Goal: Transaction & Acquisition: Download file/media

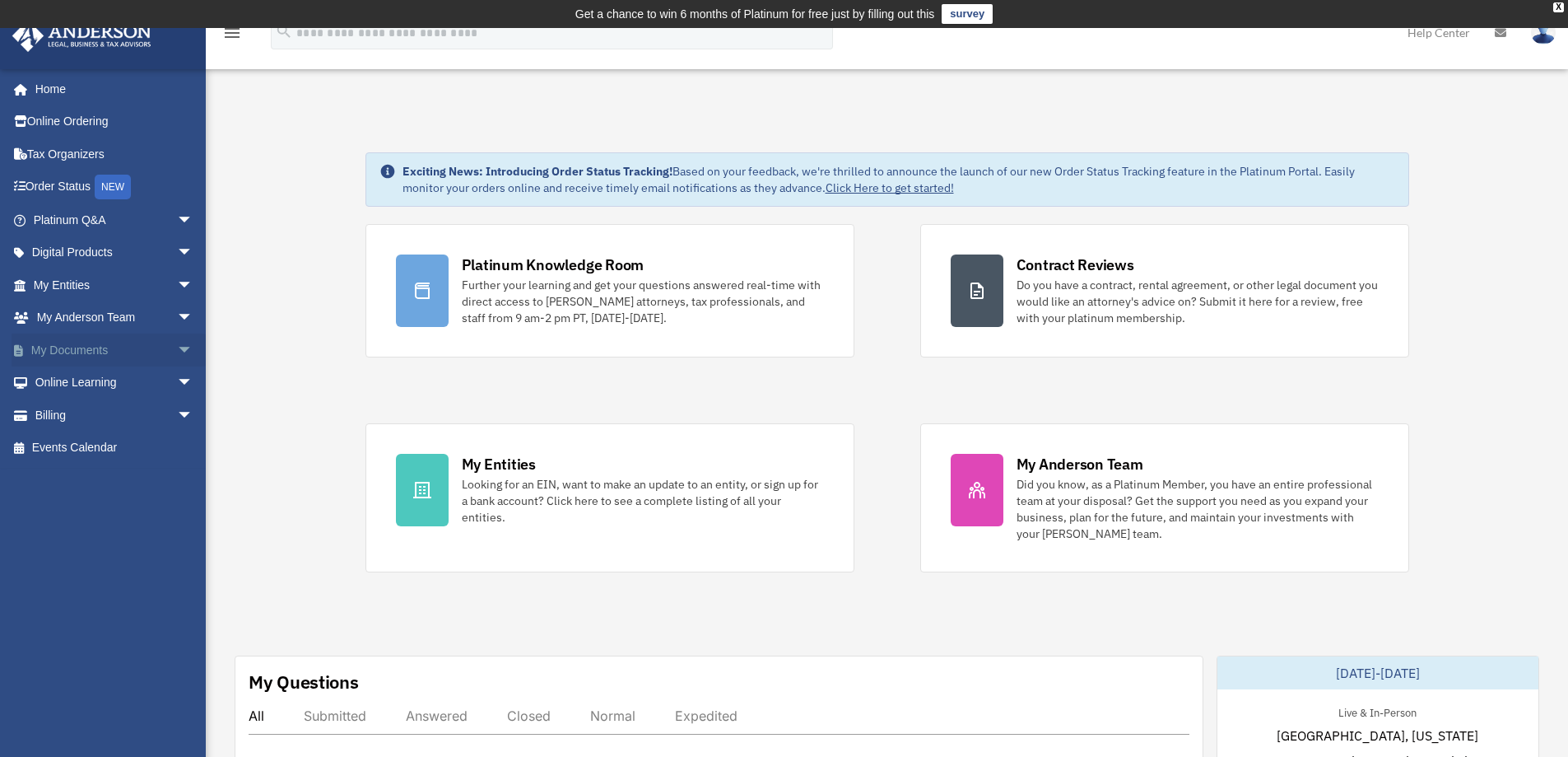
click at [102, 348] on link "My Documents arrow_drop_down" at bounding box center [115, 350] width 207 height 33
click at [177, 347] on span "arrow_drop_down" at bounding box center [194, 350] width 33 height 33
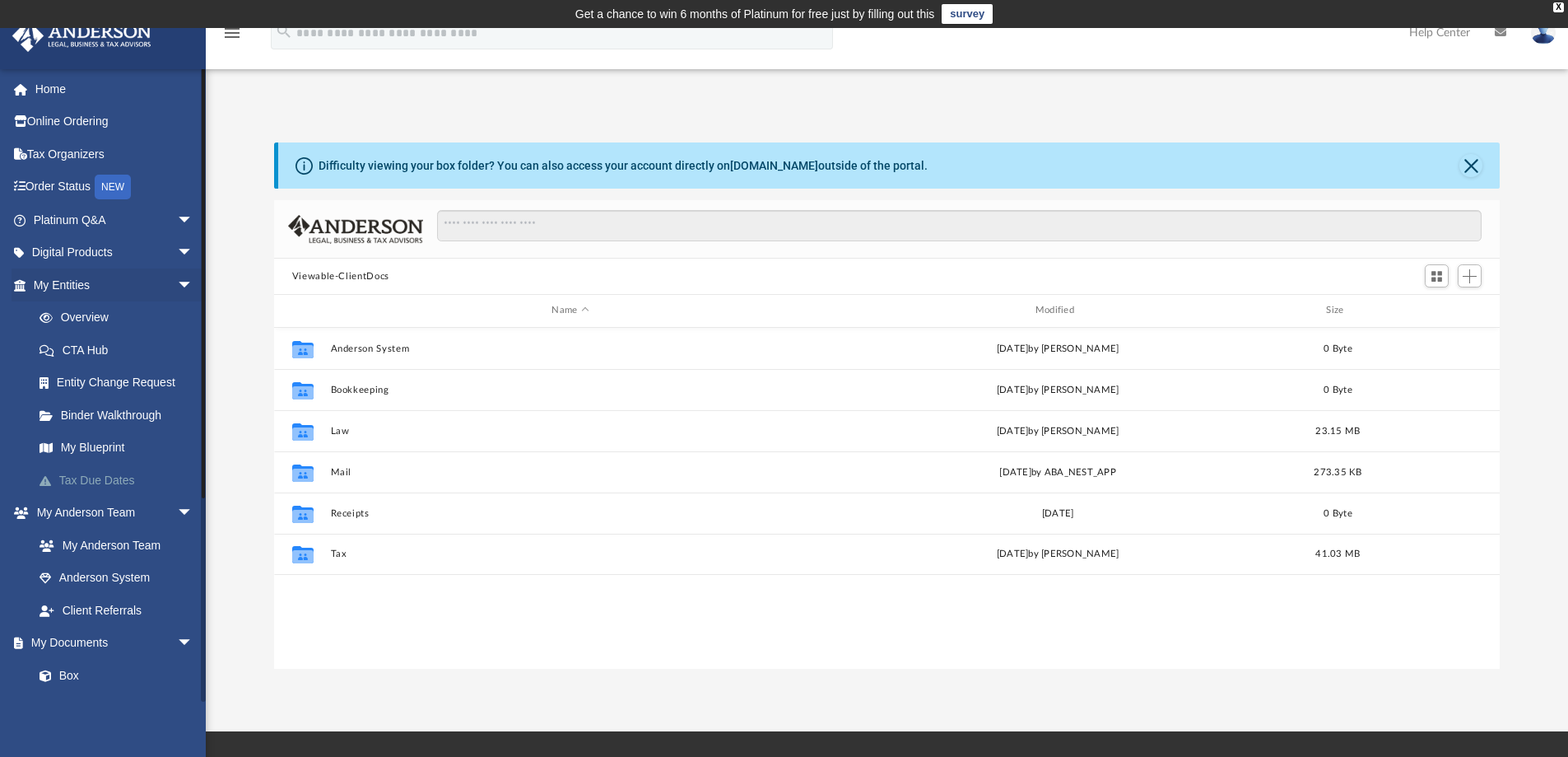
scroll to position [363, 1213]
click at [177, 507] on span "arrow_drop_down" at bounding box center [194, 513] width 33 height 33
click at [177, 507] on span "arrow_drop_up" at bounding box center [194, 513] width 33 height 33
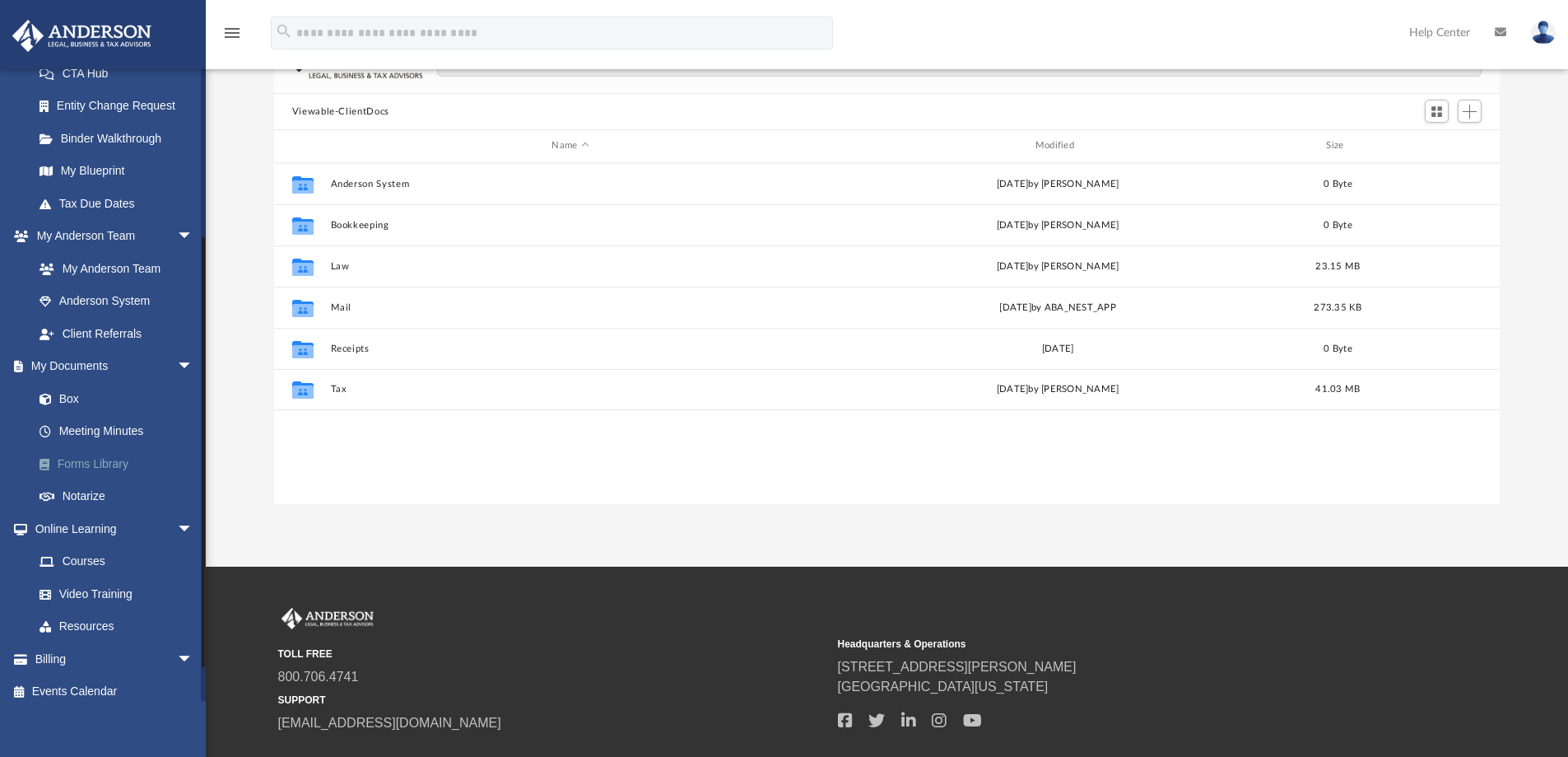
scroll to position [286, 0]
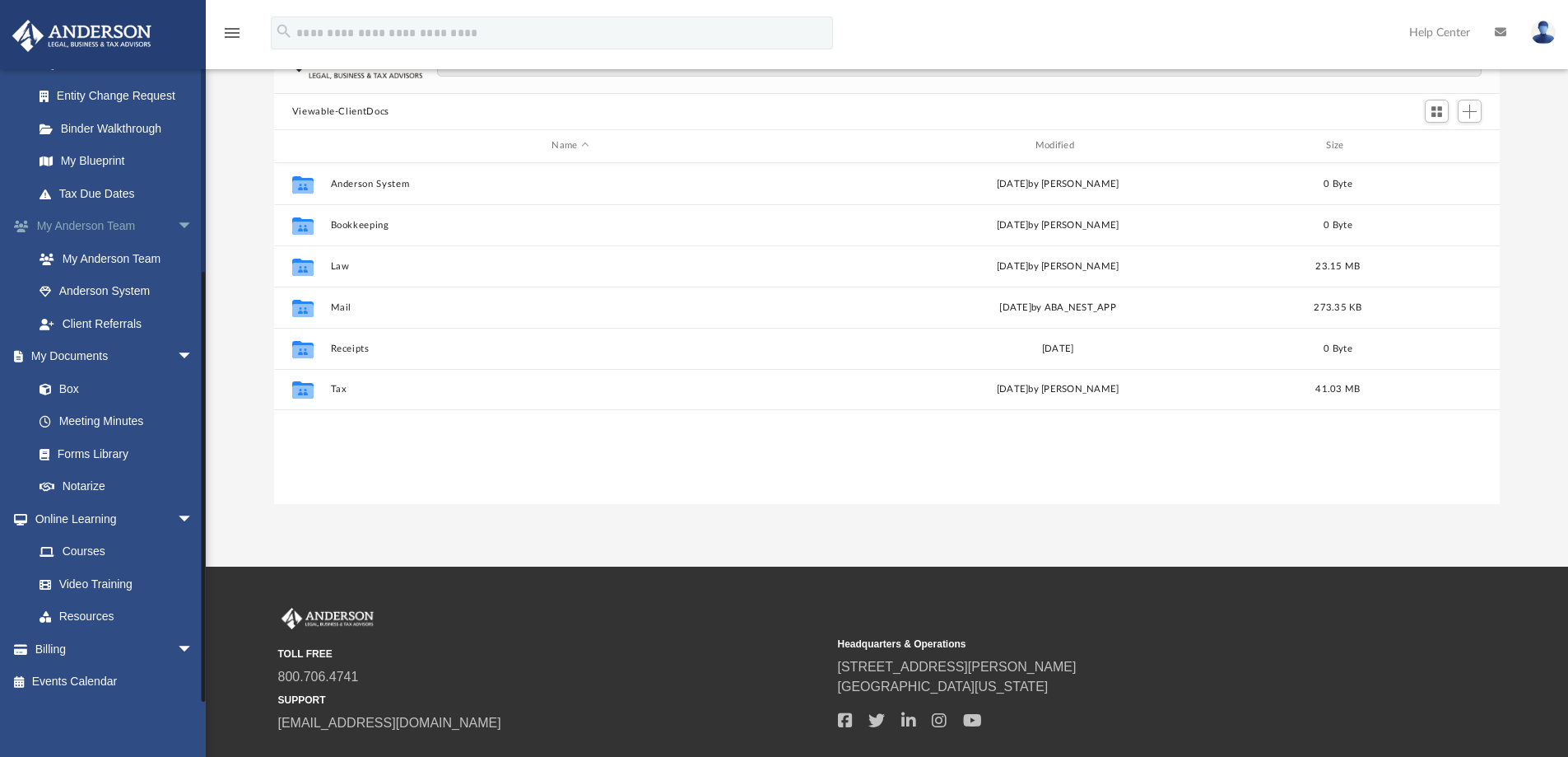
click at [177, 222] on span "arrow_drop_down" at bounding box center [194, 227] width 33 height 33
click at [177, 94] on span "arrow_drop_down" at bounding box center [194, 96] width 33 height 33
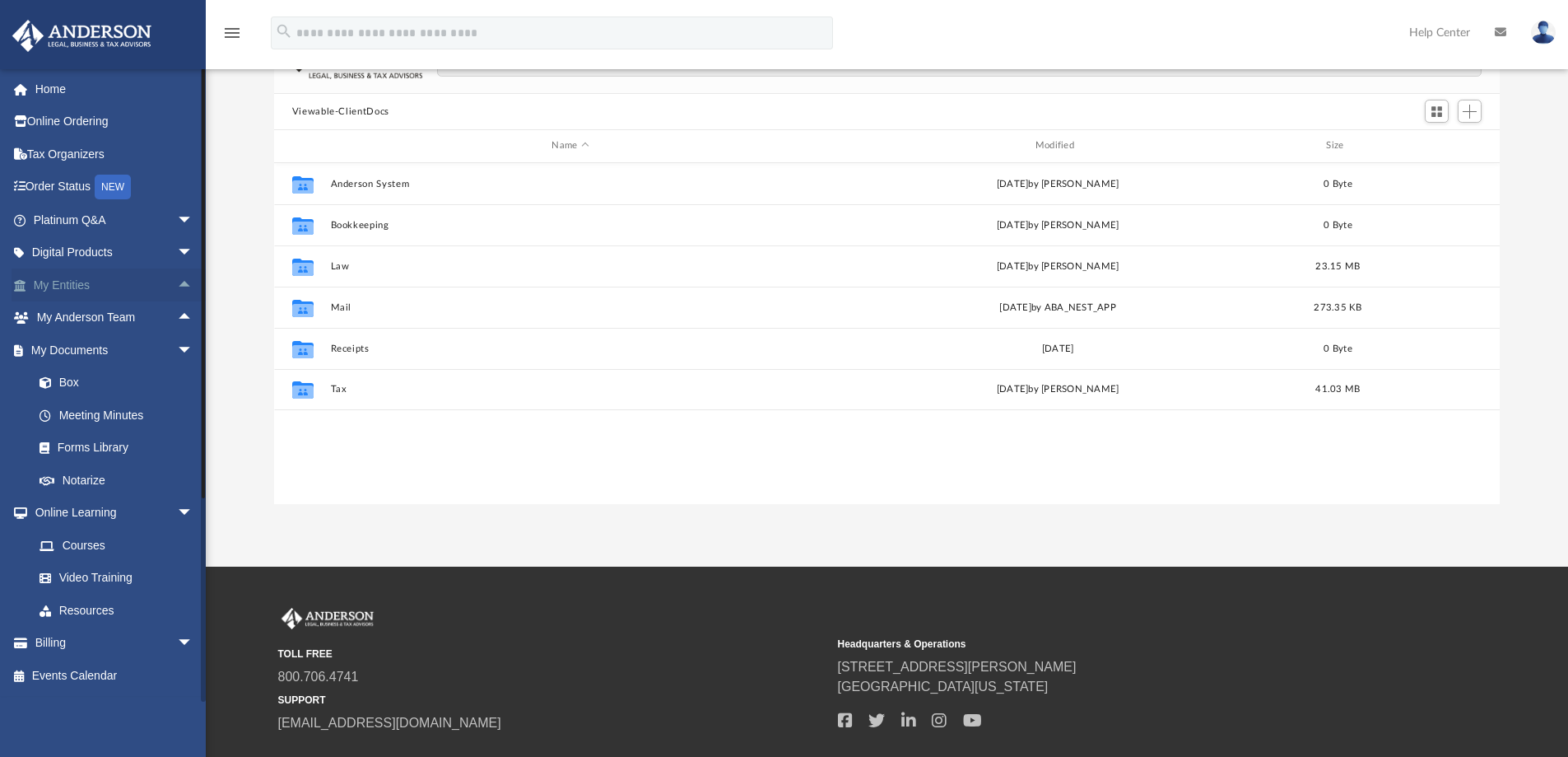
scroll to position [0, 0]
click at [71, 378] on link "Box" at bounding box center [121, 383] width 195 height 33
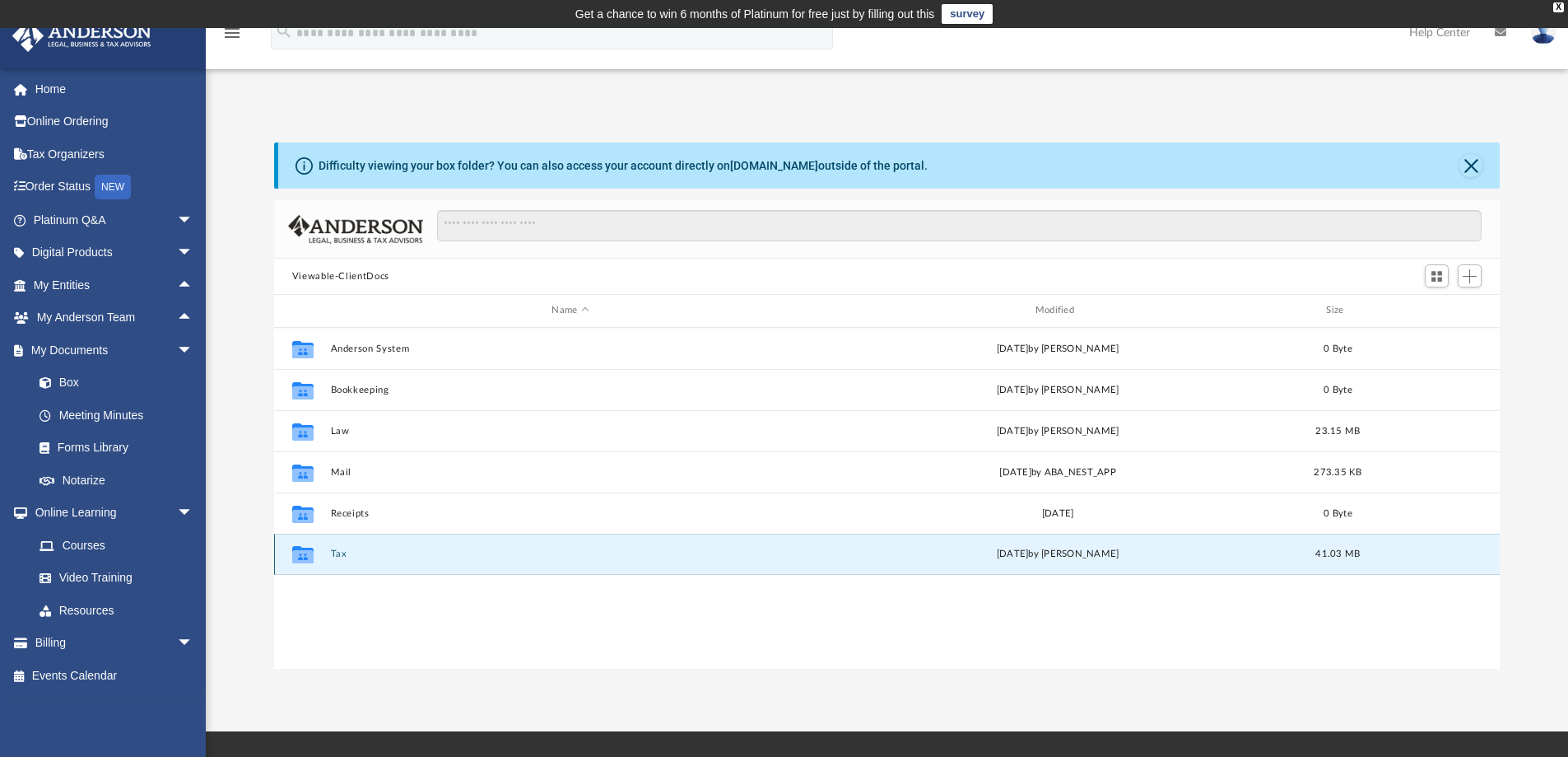
click at [334, 550] on button "Tax" at bounding box center [570, 553] width 480 height 11
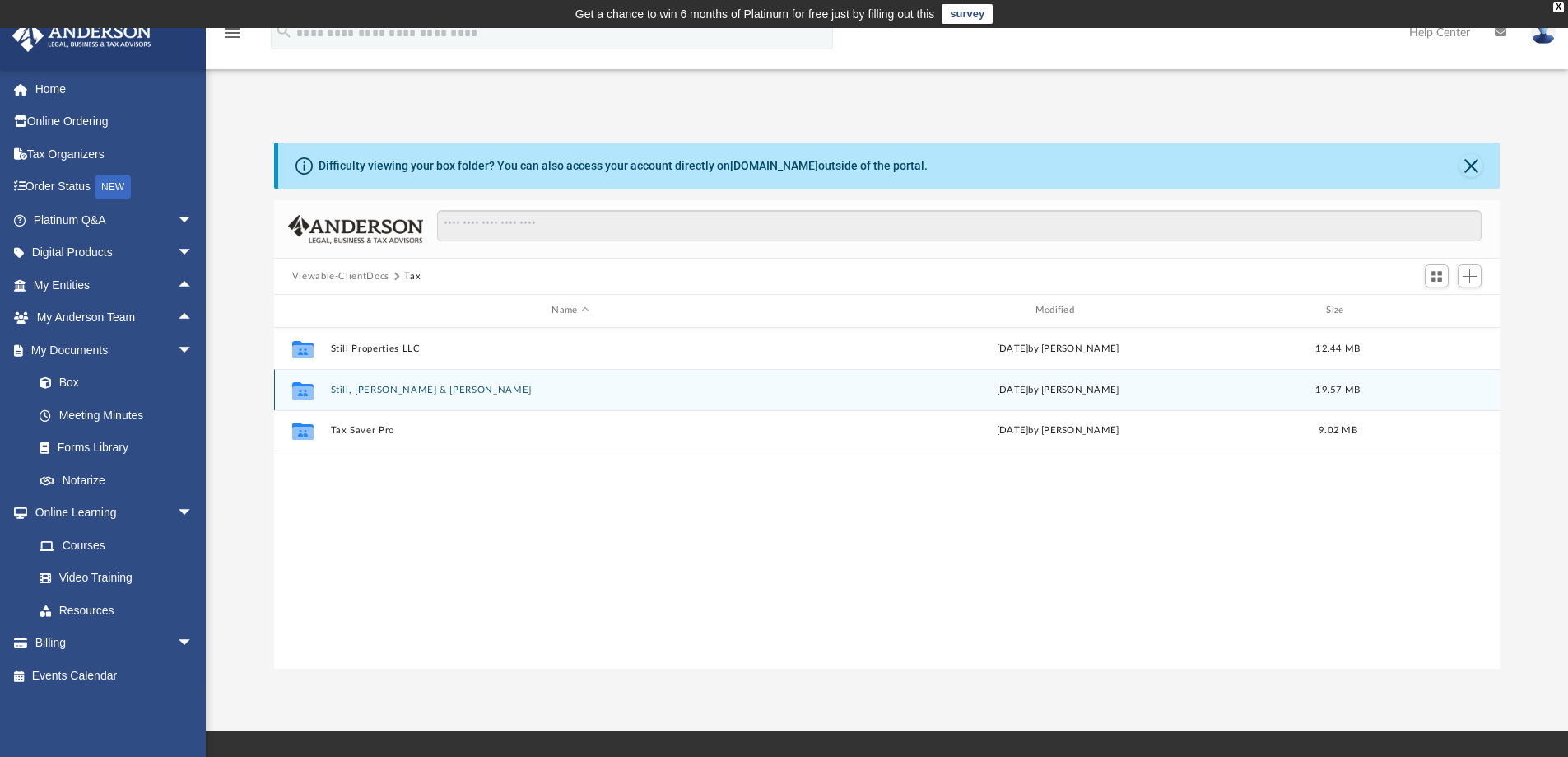
click at [389, 389] on button "Still, [PERSON_NAME] & [PERSON_NAME]" at bounding box center [570, 389] width 480 height 11
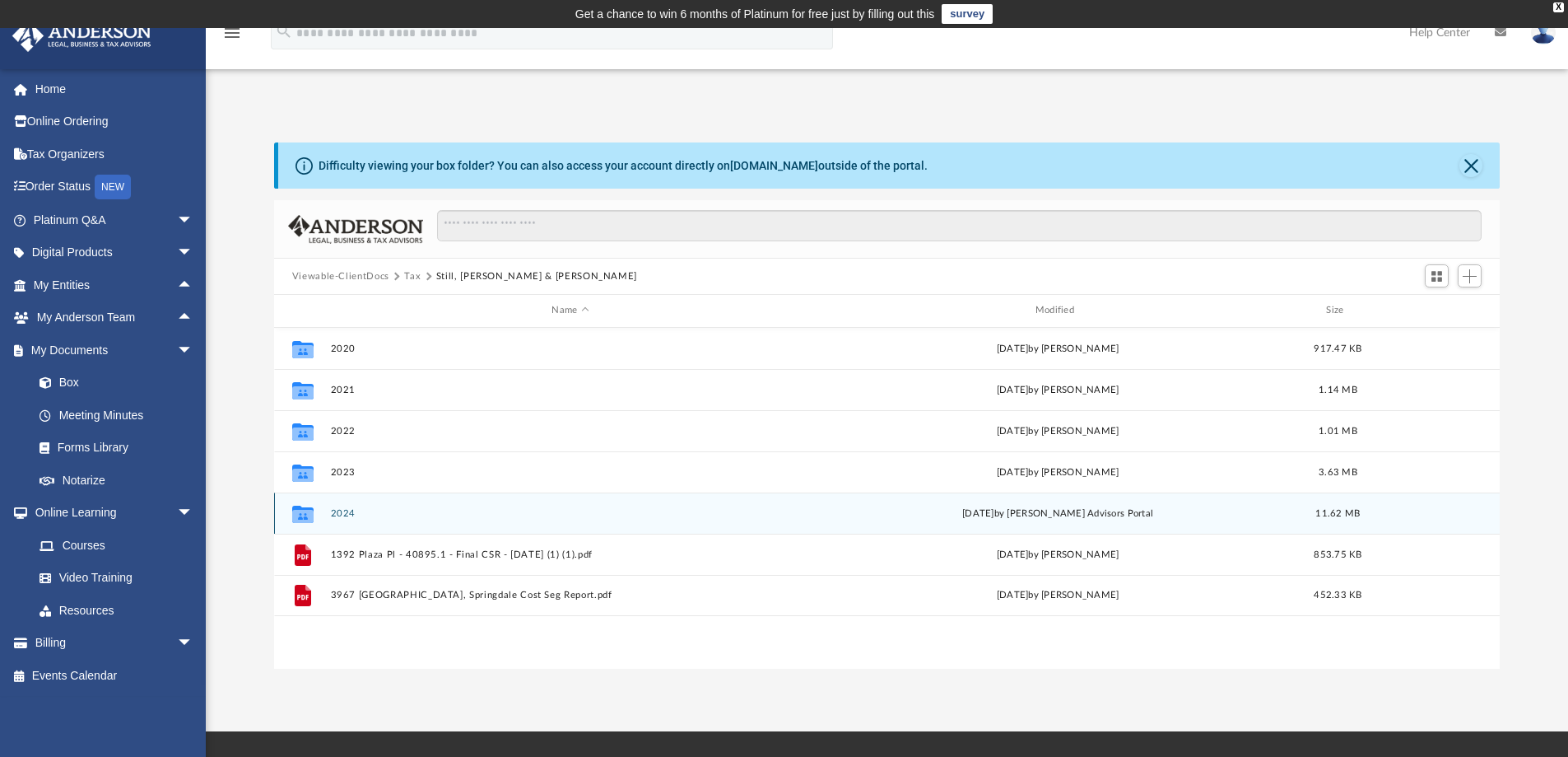
click at [344, 509] on button "2024" at bounding box center [570, 513] width 480 height 11
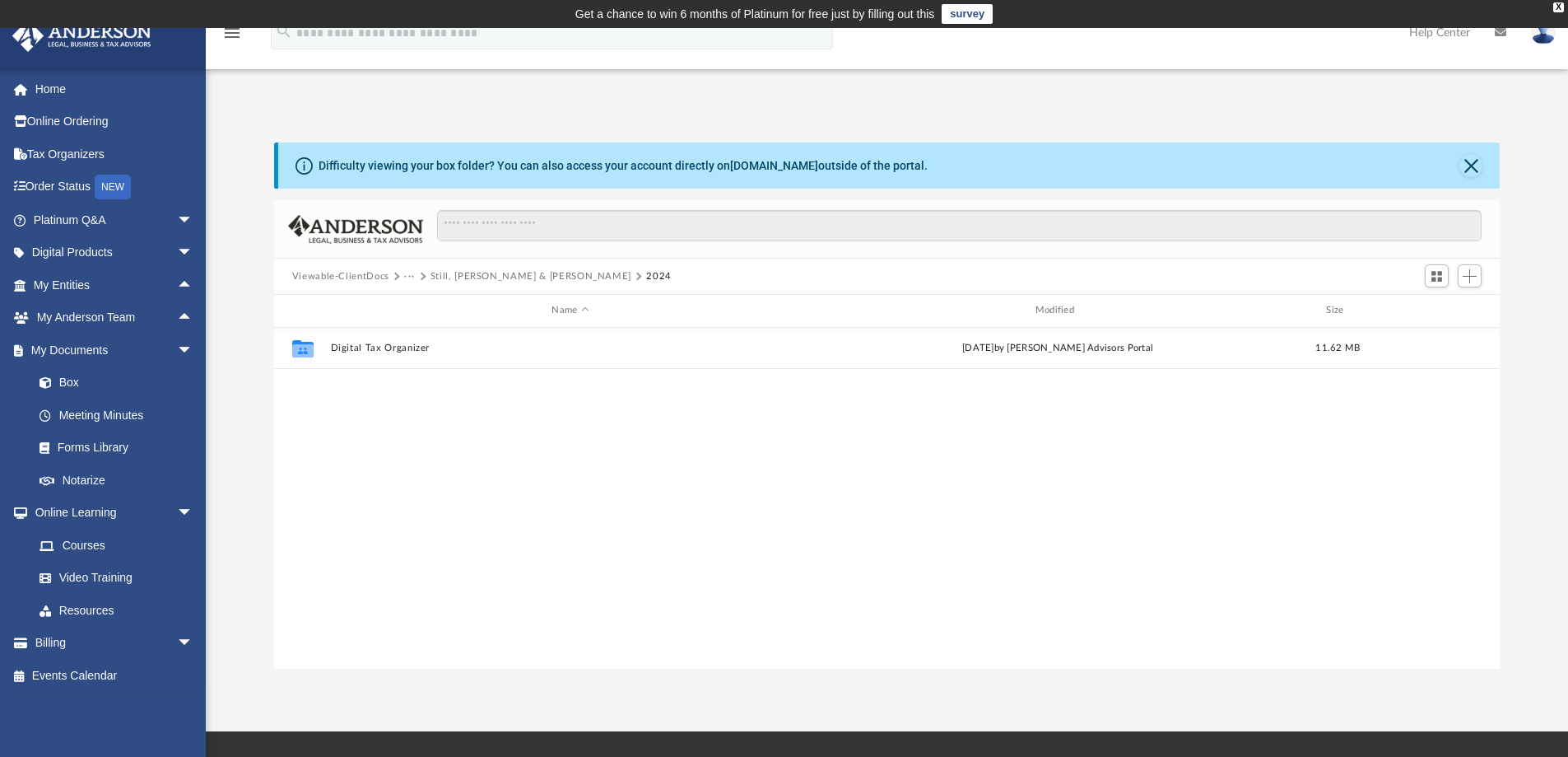
click at [456, 274] on button "Still, [PERSON_NAME] & [PERSON_NAME]" at bounding box center [530, 277] width 201 height 15
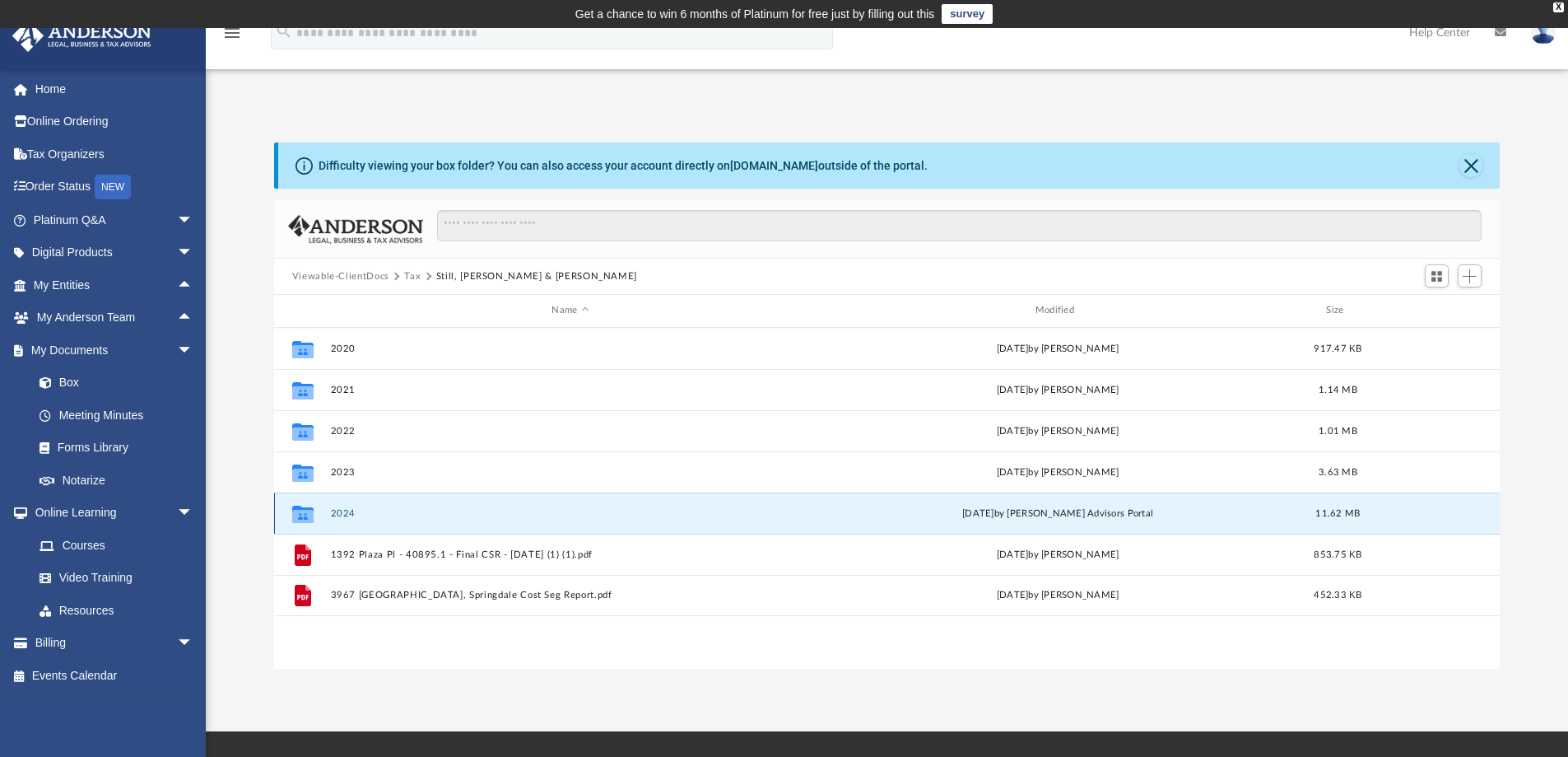
click at [338, 511] on button "2024" at bounding box center [570, 513] width 480 height 11
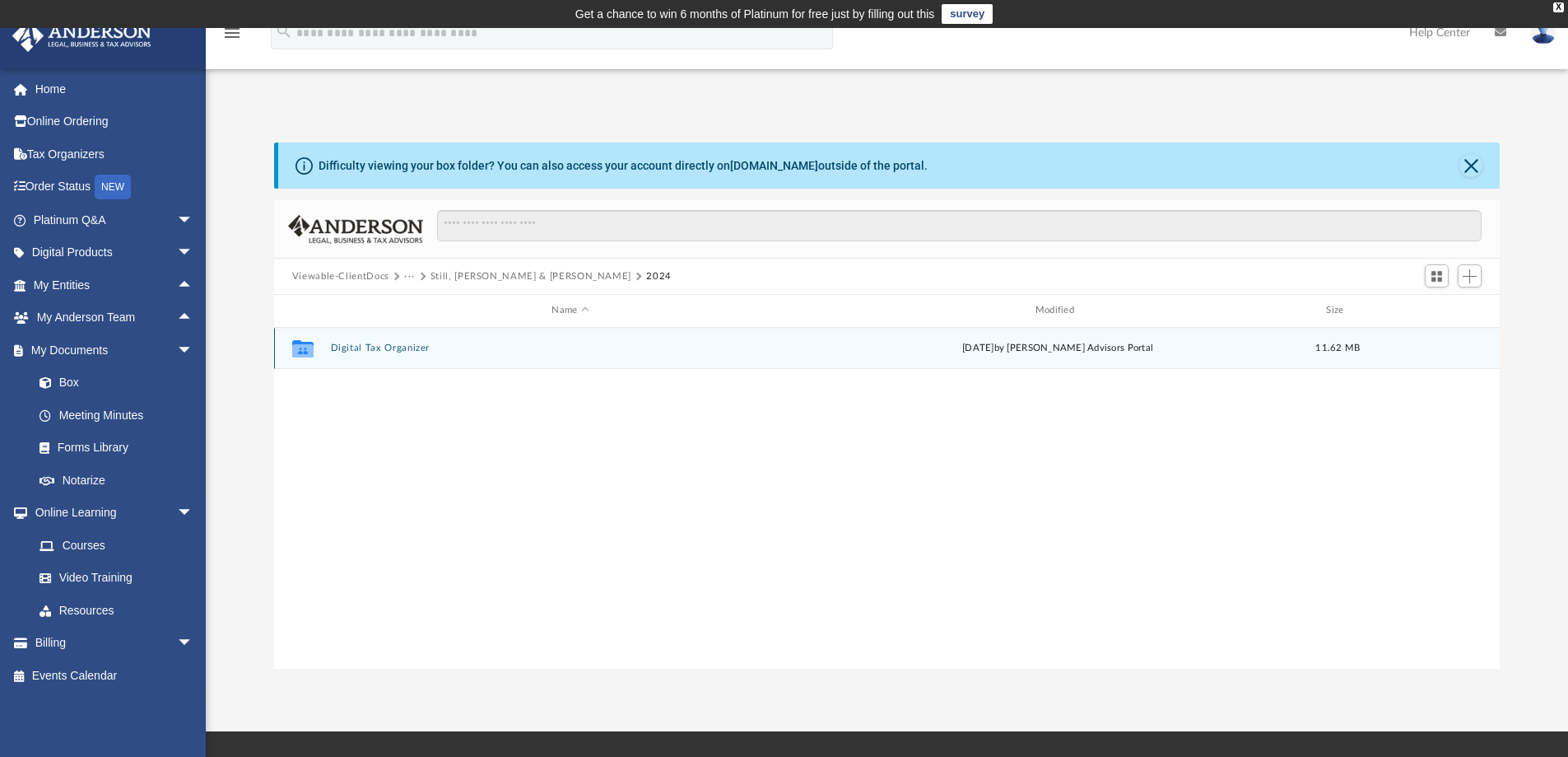
click at [374, 346] on button "Digital Tax Organizer" at bounding box center [570, 347] width 480 height 11
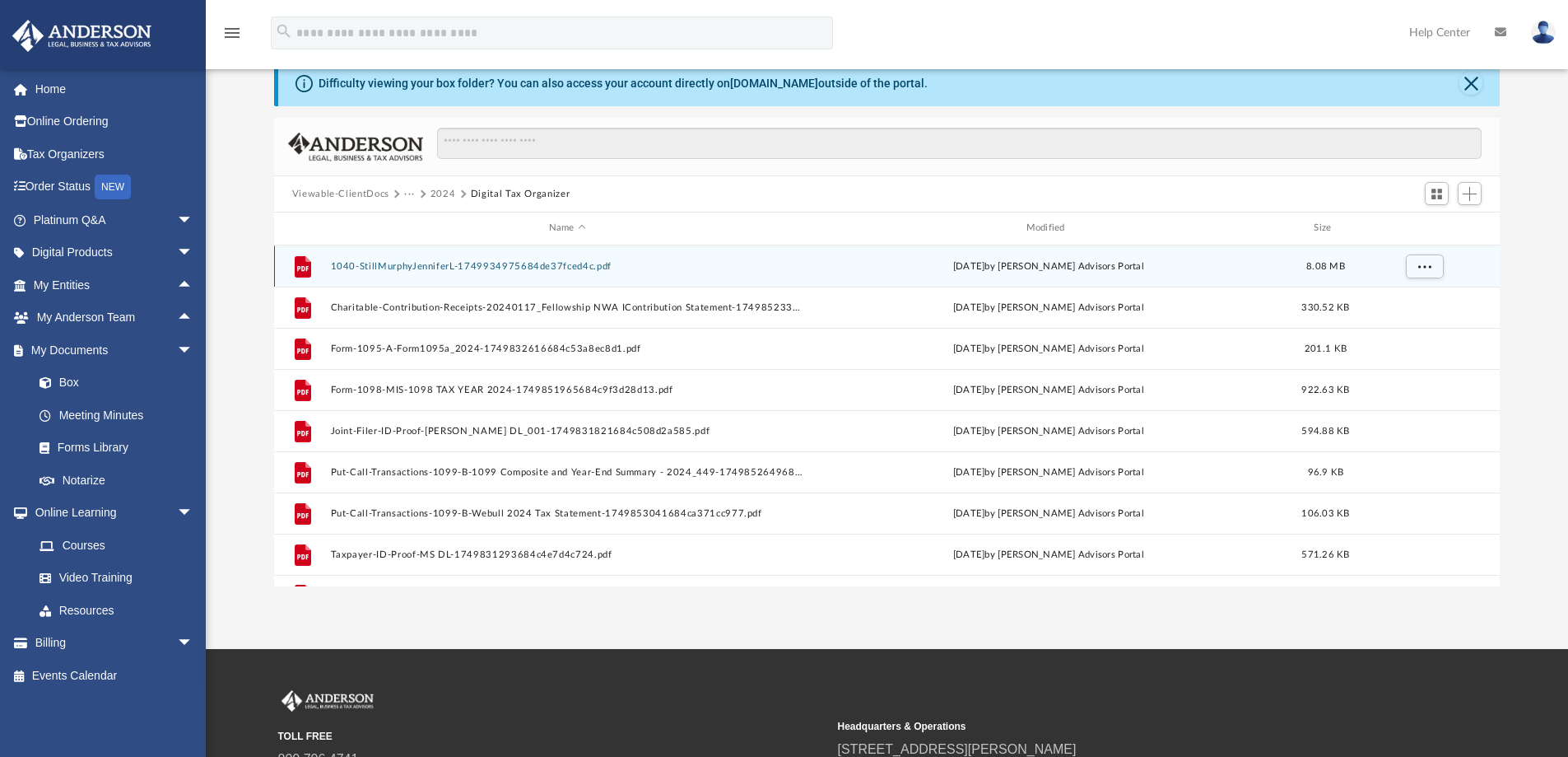
click at [396, 263] on button "1040-StillMurphyJenniferL-1749934975684de37fced4c.pdf" at bounding box center [567, 266] width 474 height 11
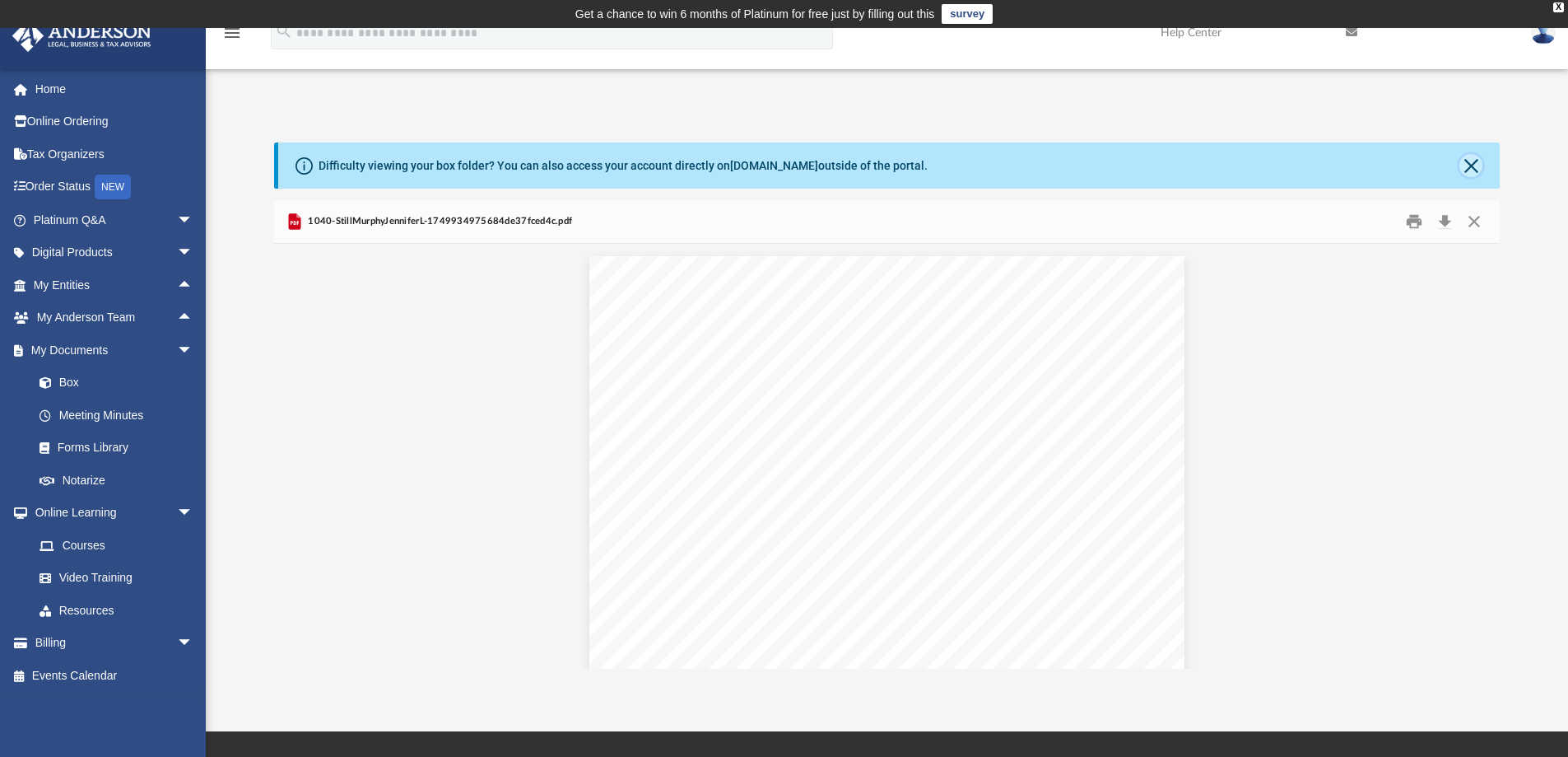
click at [1469, 161] on button "Close" at bounding box center [1471, 166] width 24 height 24
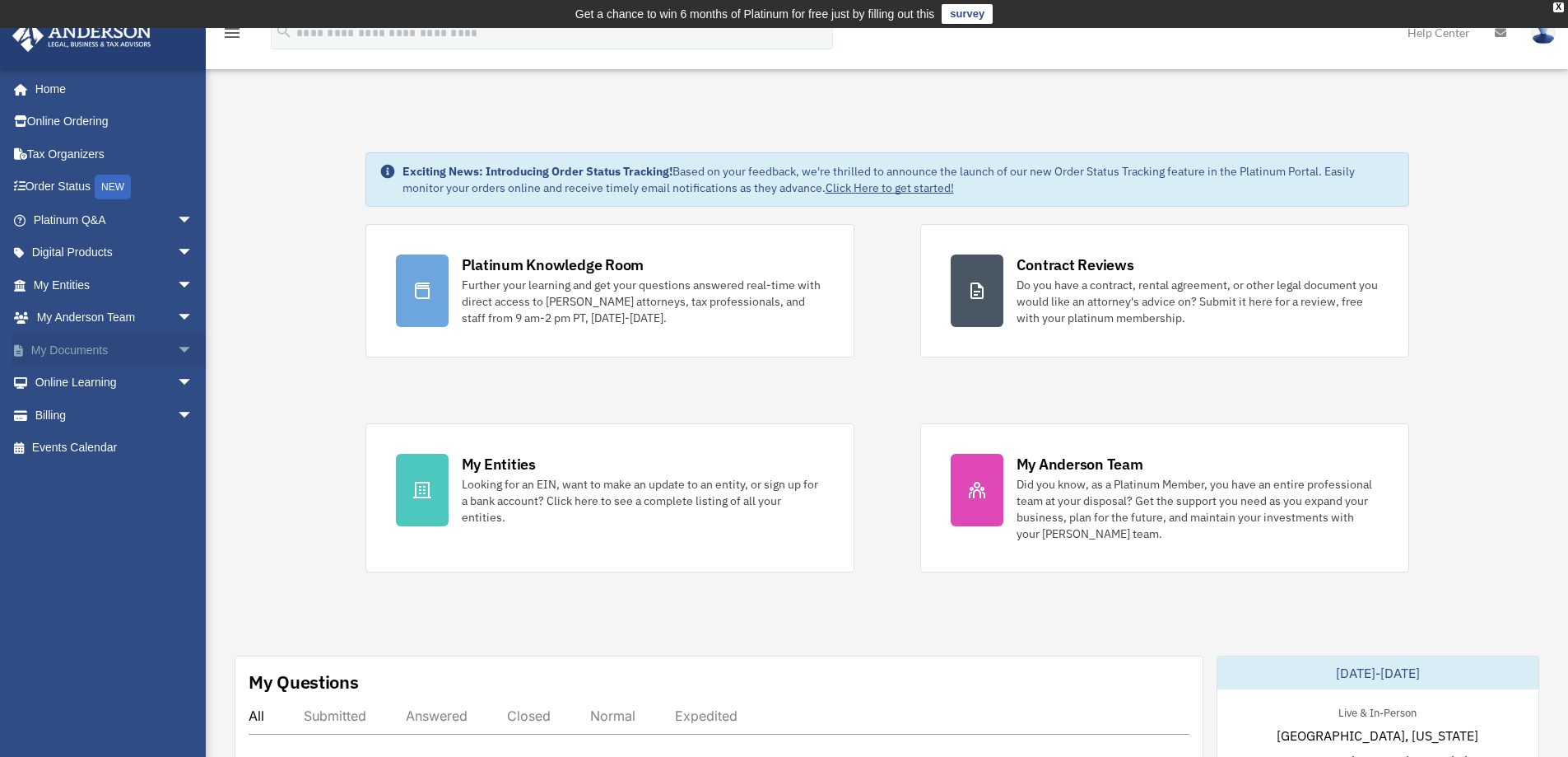
click at [113, 347] on link "My Documents arrow_drop_down" at bounding box center [115, 350] width 207 height 33
click at [177, 346] on span "arrow_drop_down" at bounding box center [194, 350] width 33 height 33
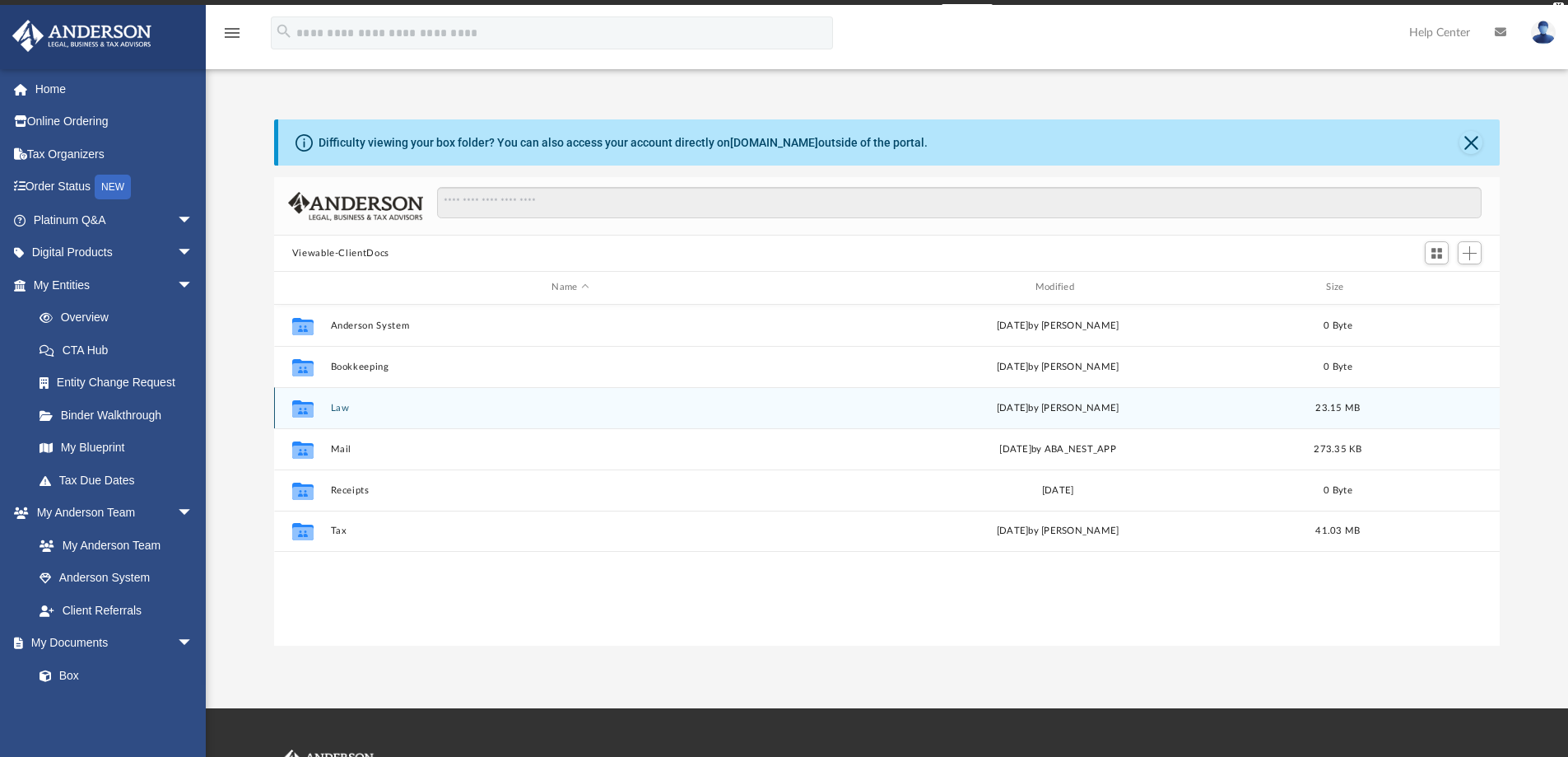
scroll to position [363, 1213]
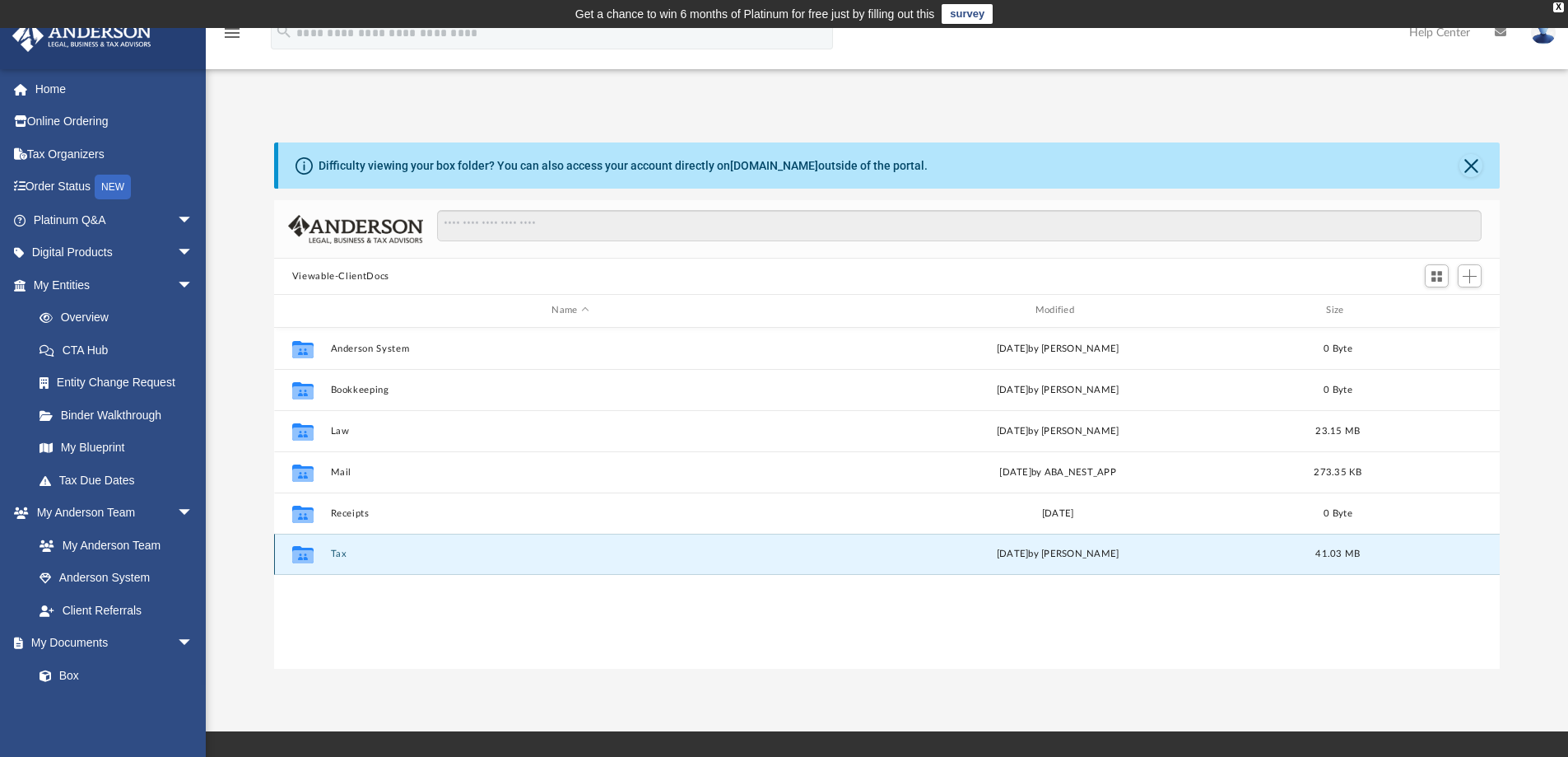
click at [336, 552] on button "Tax" at bounding box center [570, 553] width 480 height 11
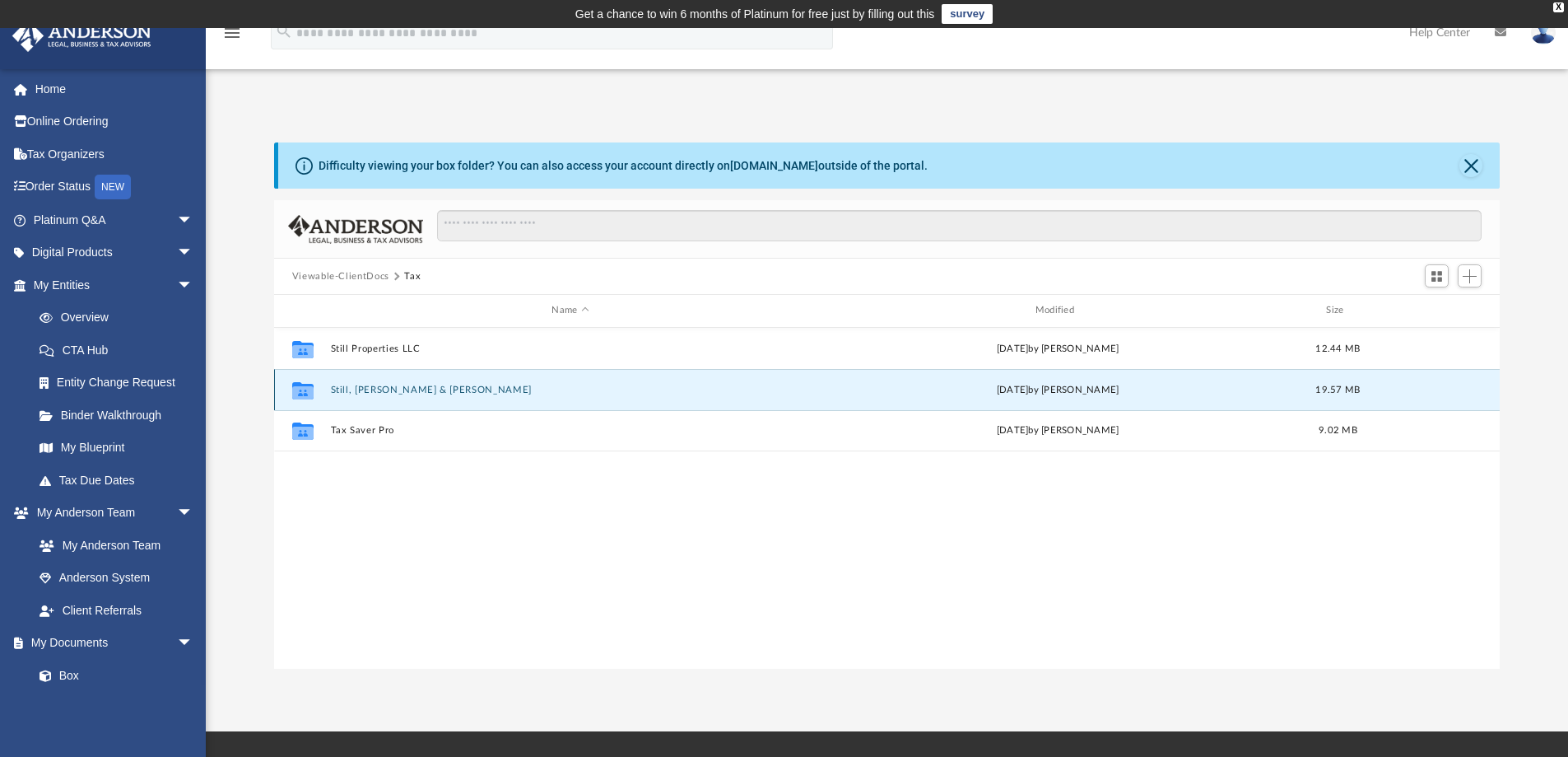
click at [383, 388] on button "Still, [PERSON_NAME] & [PERSON_NAME]" at bounding box center [570, 389] width 480 height 11
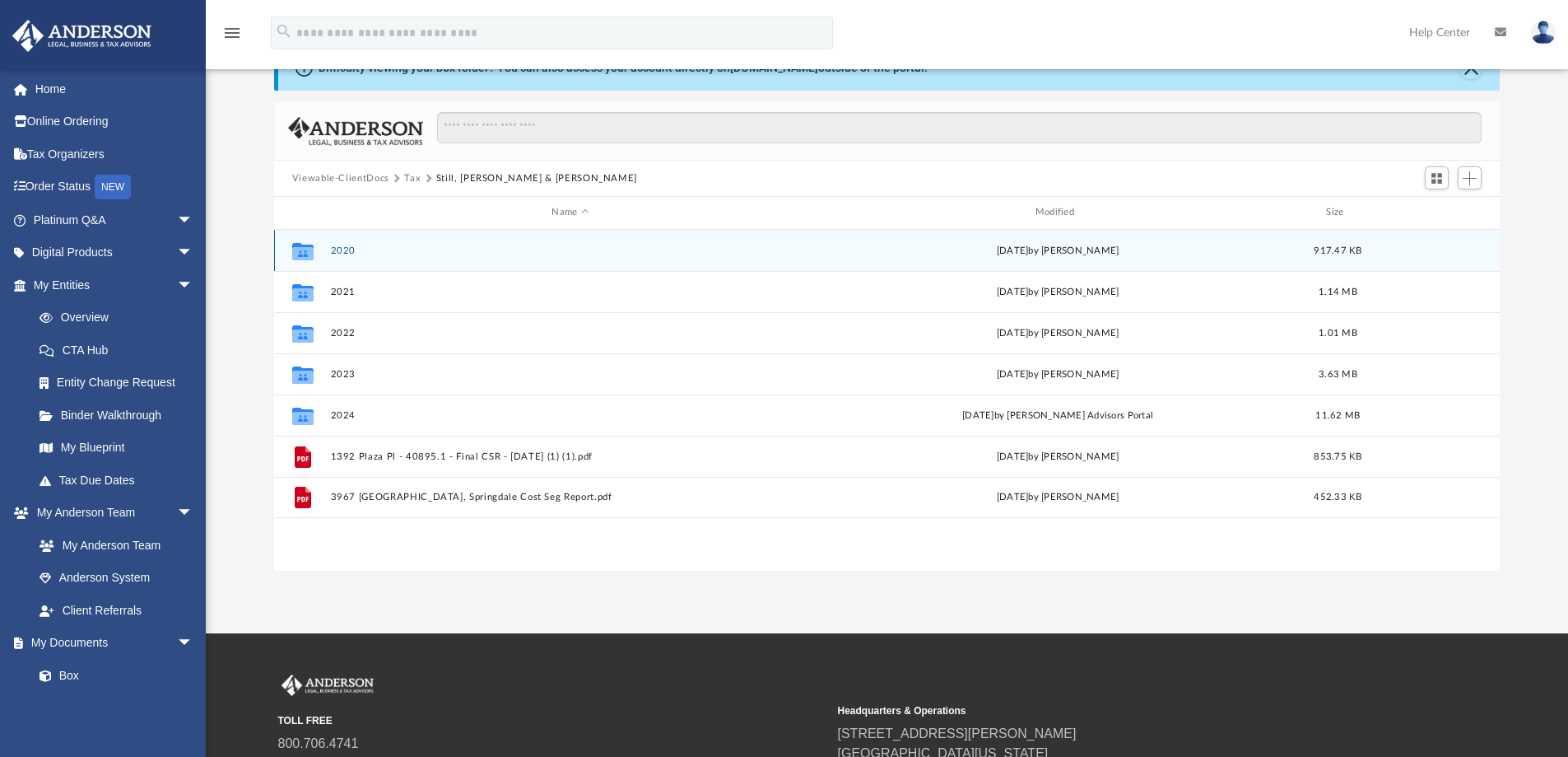
scroll to position [0, 0]
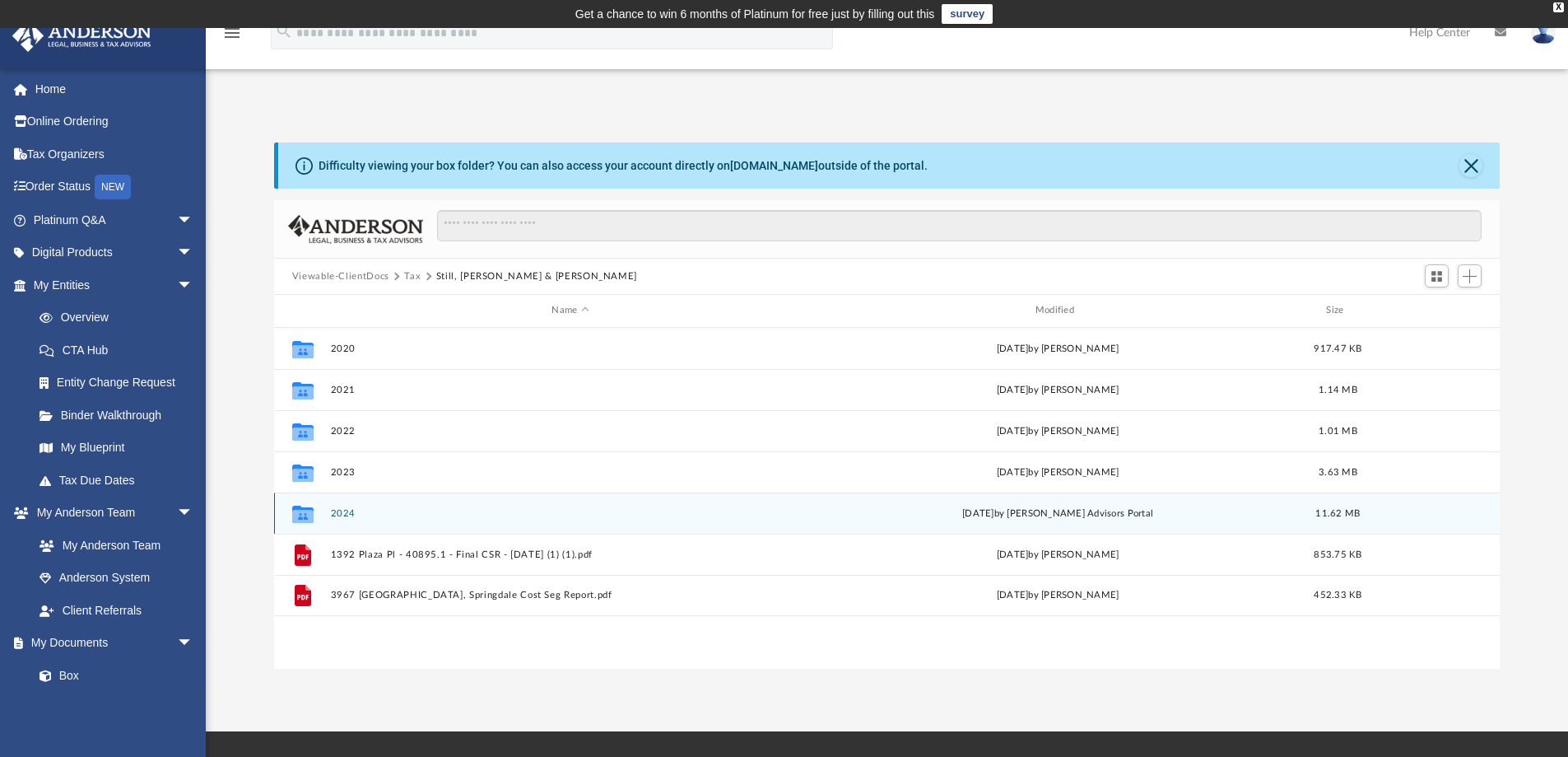
click at [342, 512] on button "2024" at bounding box center [570, 513] width 480 height 11
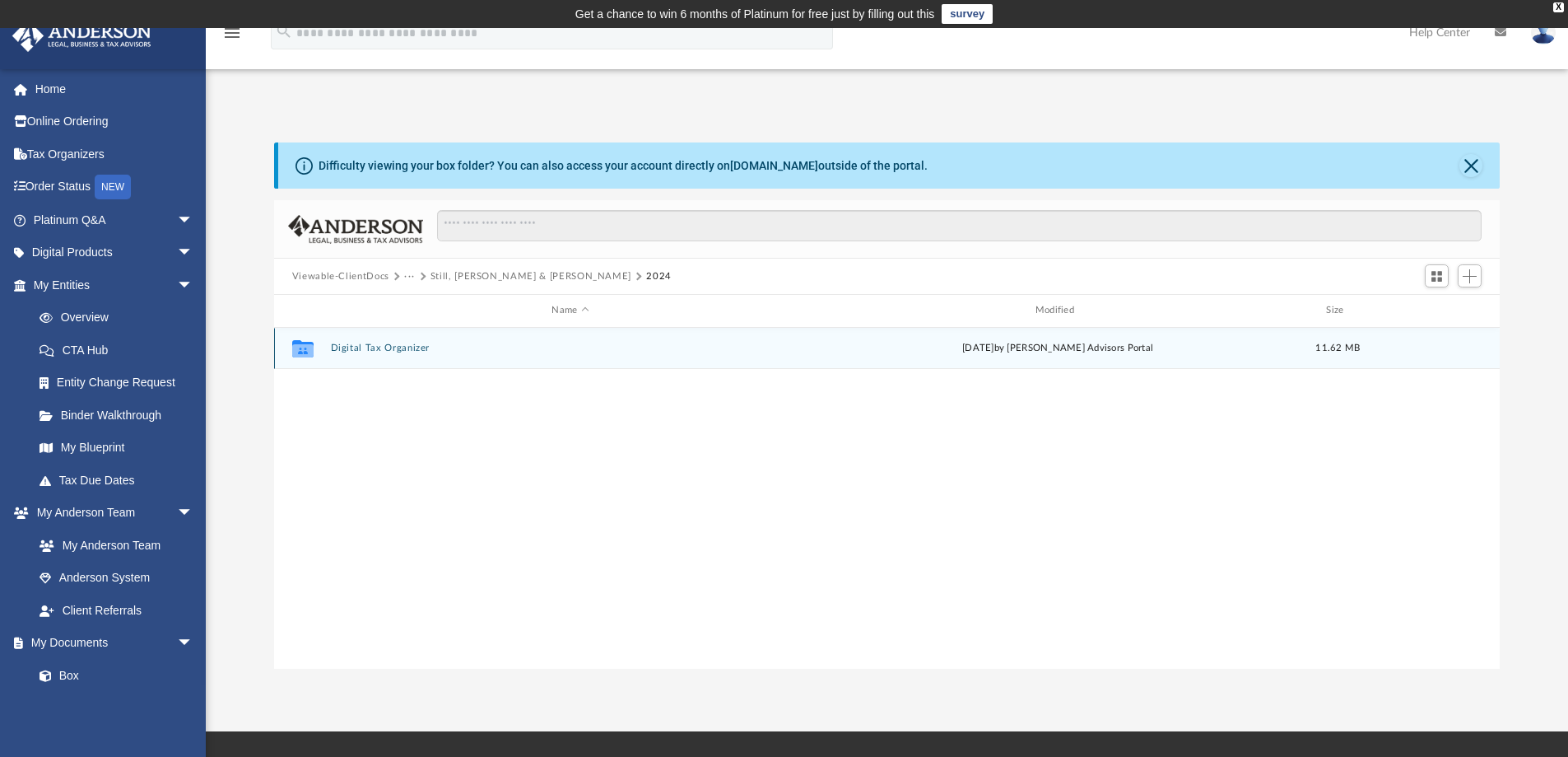
click at [390, 347] on button "Digital Tax Organizer" at bounding box center [570, 347] width 480 height 11
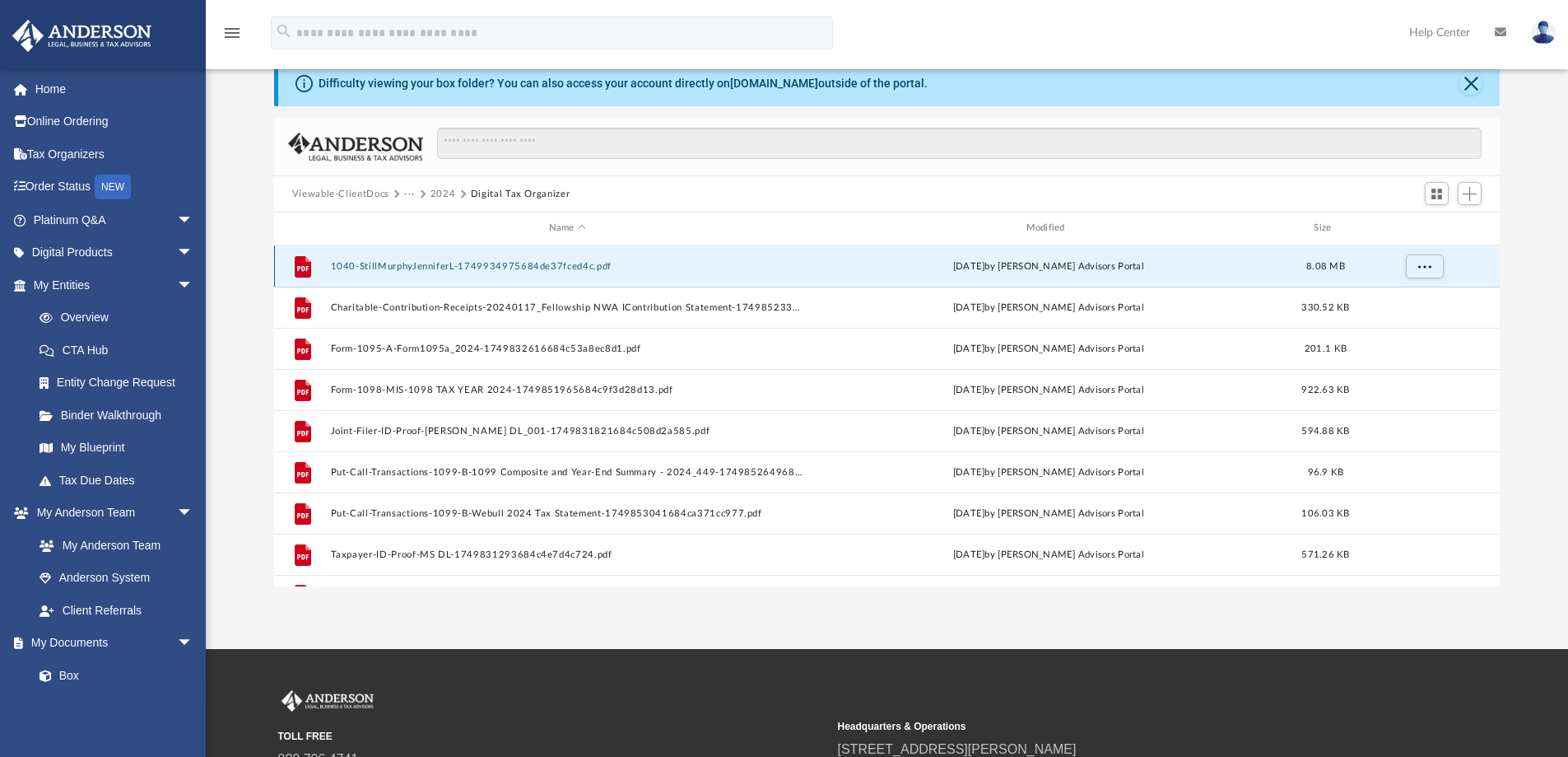
click at [410, 264] on button "1040-StillMurphyJenniferL-1749934975684de37fced4c.pdf" at bounding box center [567, 266] width 474 height 11
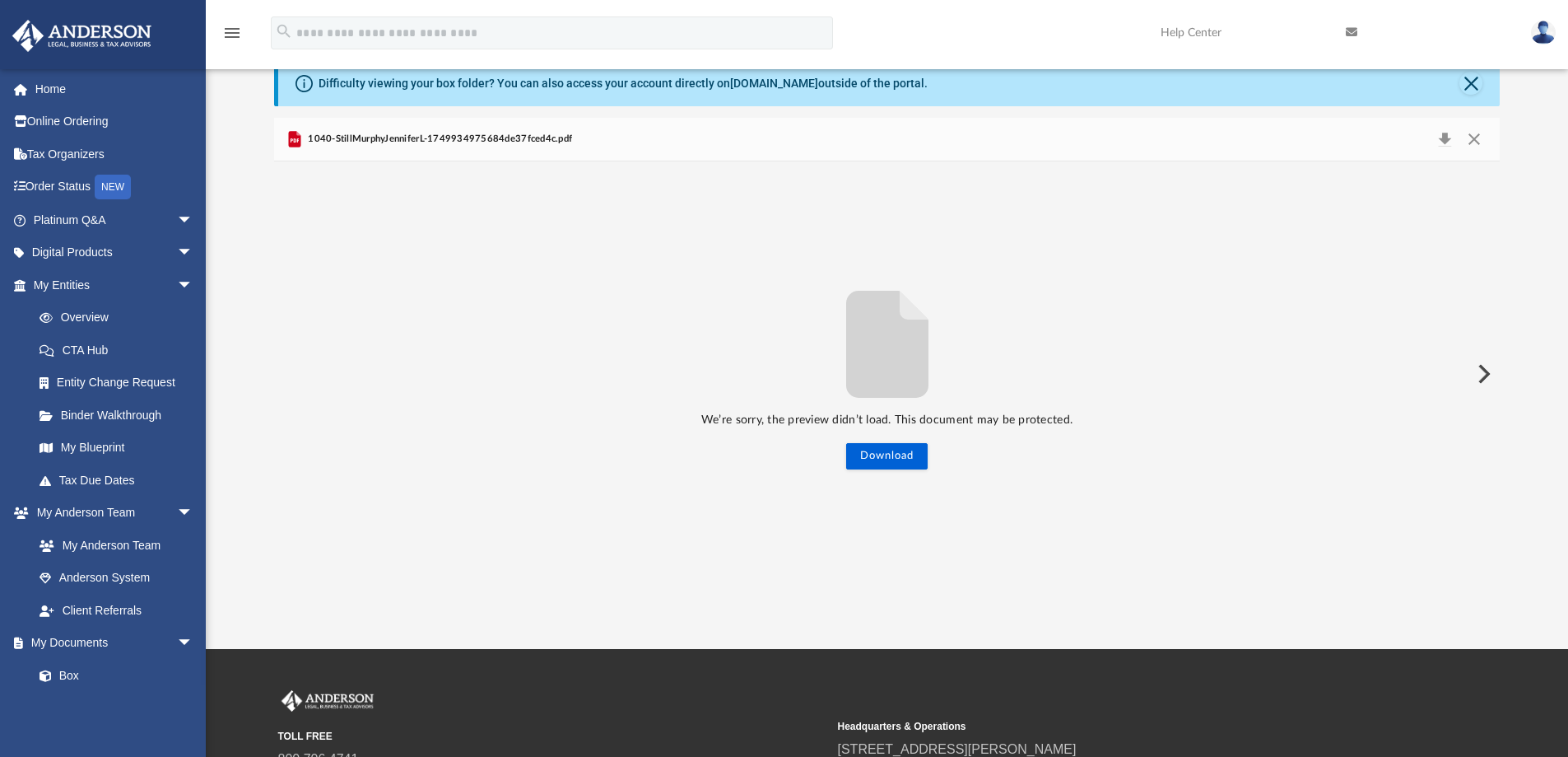
click at [401, 133] on span "1040-StillMurphyJenniferL-1749934975684de37fced4c.pdf" at bounding box center [438, 138] width 268 height 15
click at [876, 453] on button "Download" at bounding box center [886, 456] width 81 height 26
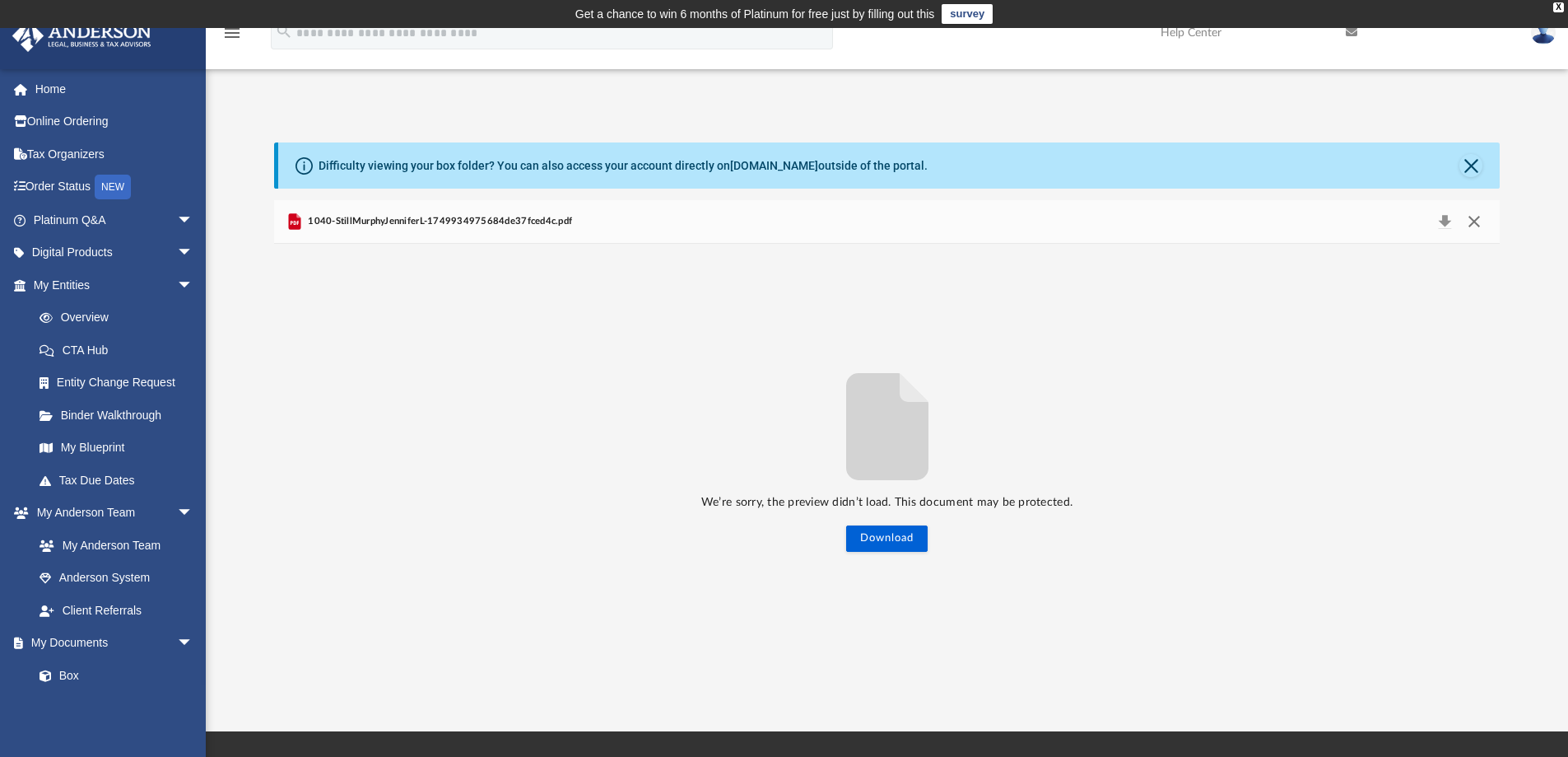
click at [1469, 220] on button "Close" at bounding box center [1474, 222] width 29 height 24
